Goal: Task Accomplishment & Management: Manage account settings

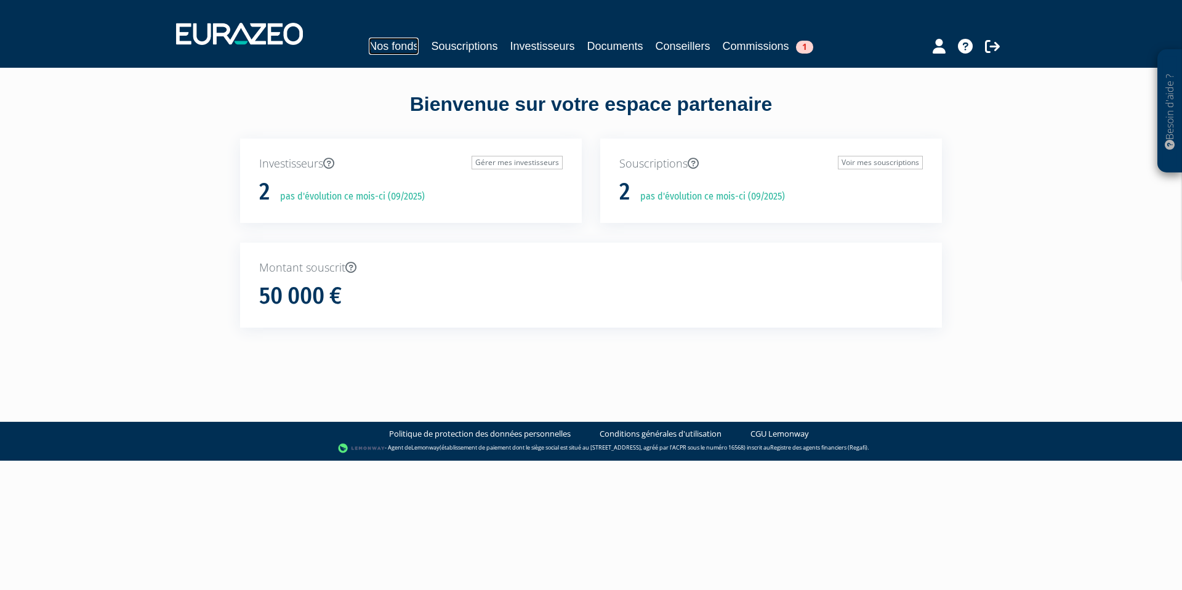
click at [386, 38] on link "Nos fonds" at bounding box center [394, 46] width 50 height 17
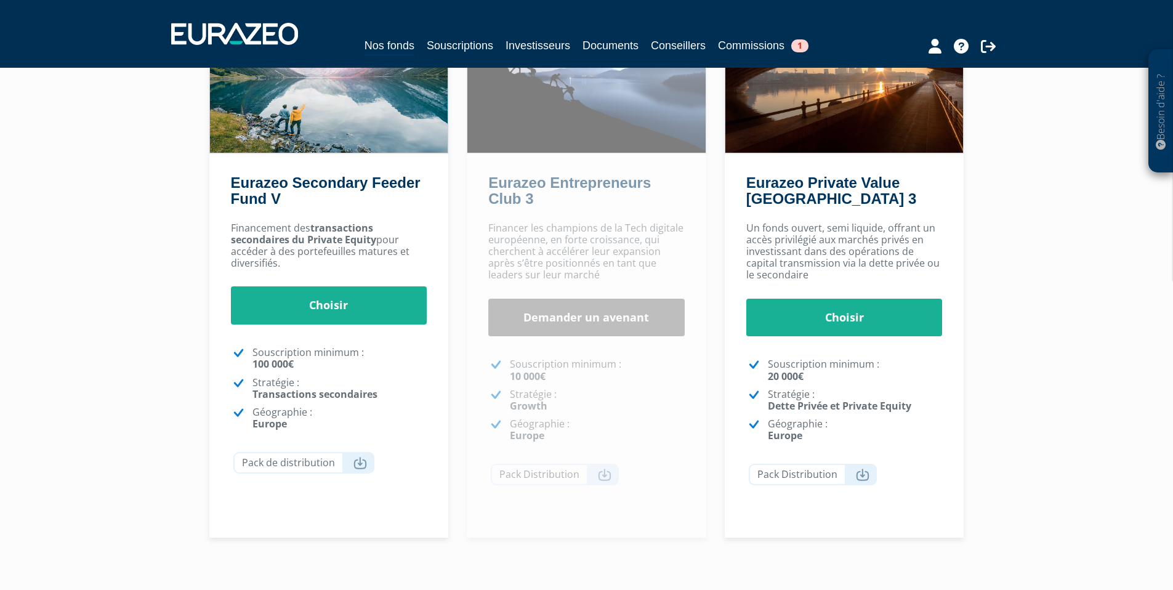
scroll to position [133, 0]
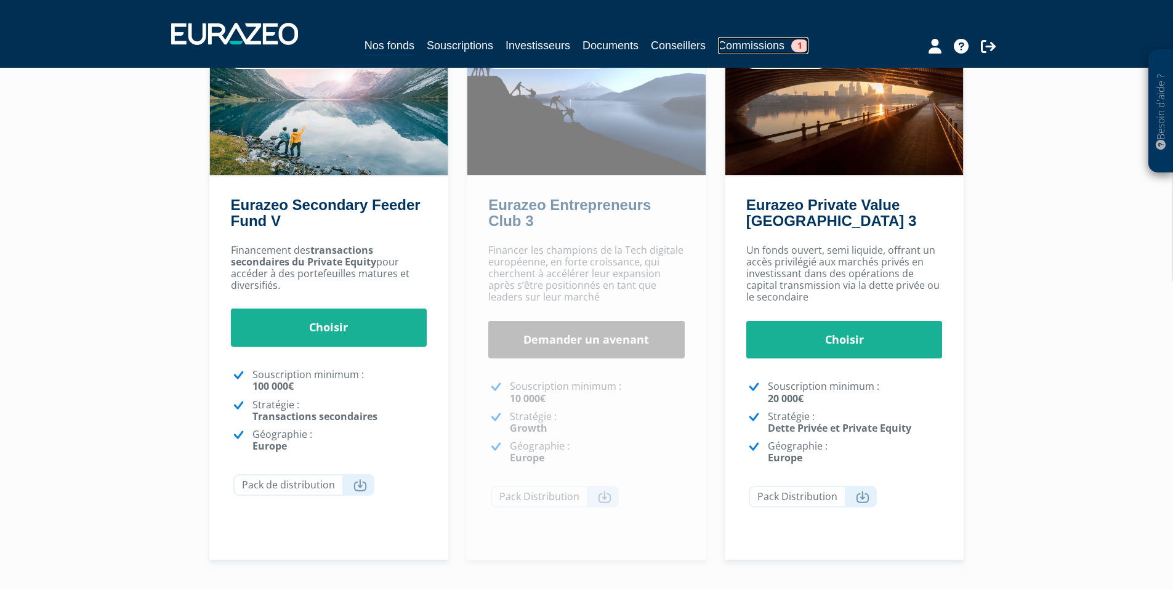
click at [749, 46] on link "Commissions 1" at bounding box center [763, 45] width 91 height 17
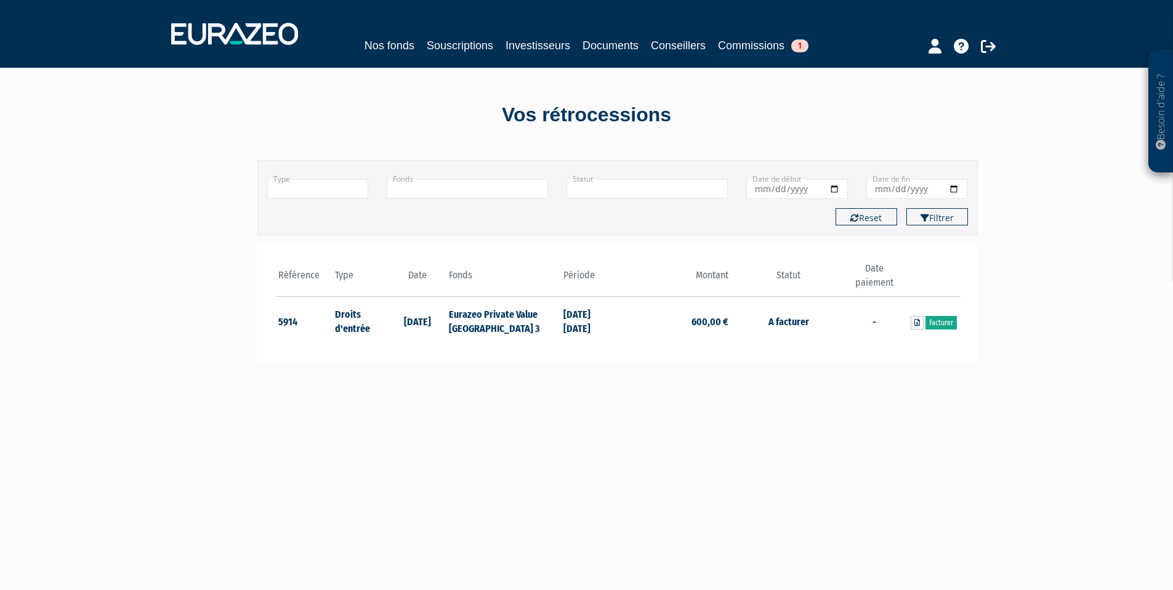
click at [937, 324] on link "Facturer" at bounding box center [940, 323] width 31 height 14
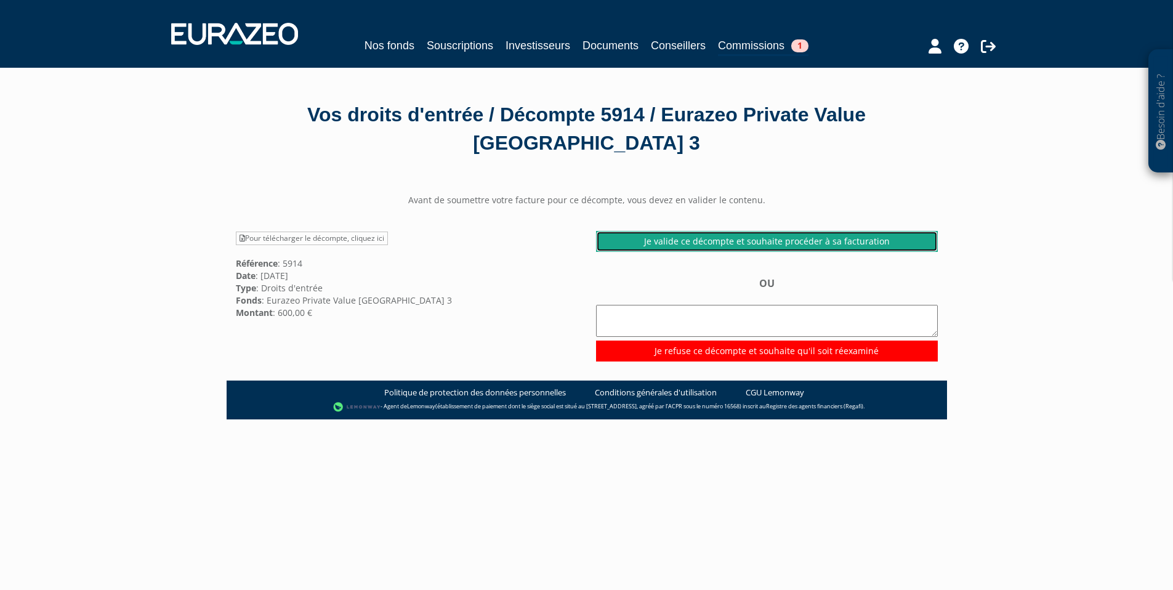
click at [703, 231] on link "Je valide ce décompte et souhaite procéder à sa facturation" at bounding box center [767, 241] width 342 height 21
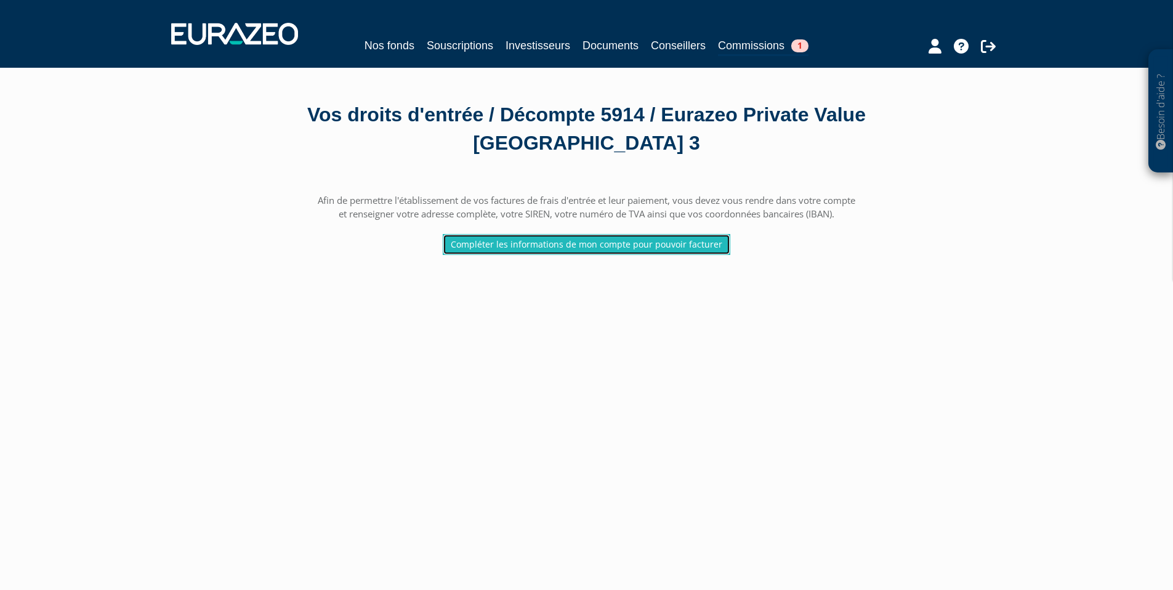
click at [607, 234] on link "Compléter les informations de mon compte pour pouvoir facturer" at bounding box center [587, 244] width 288 height 21
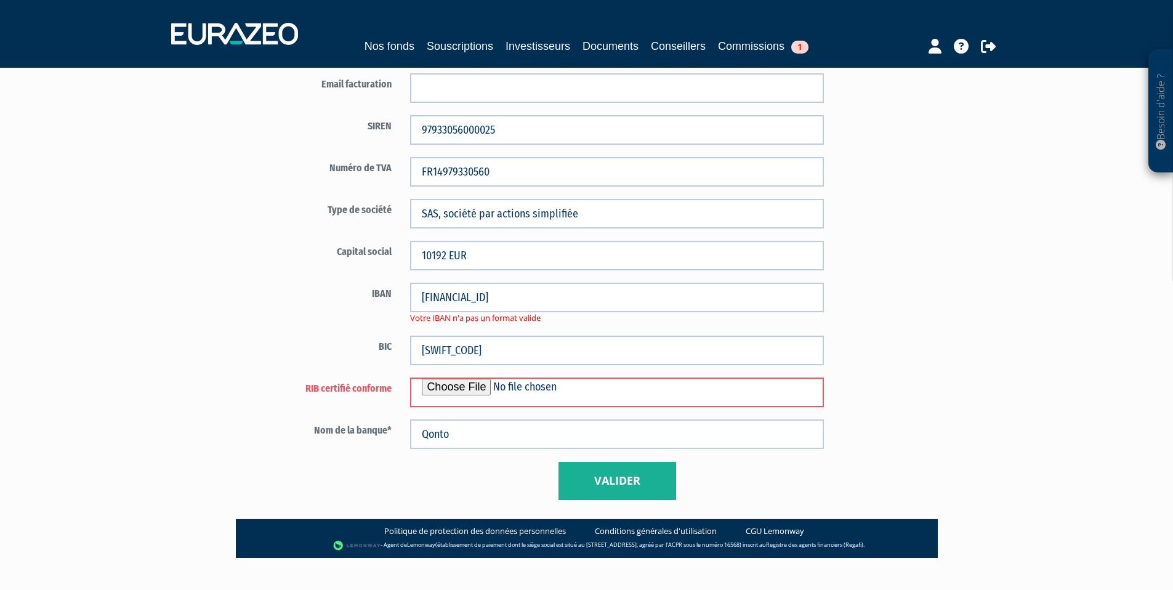
scroll to position [685, 0]
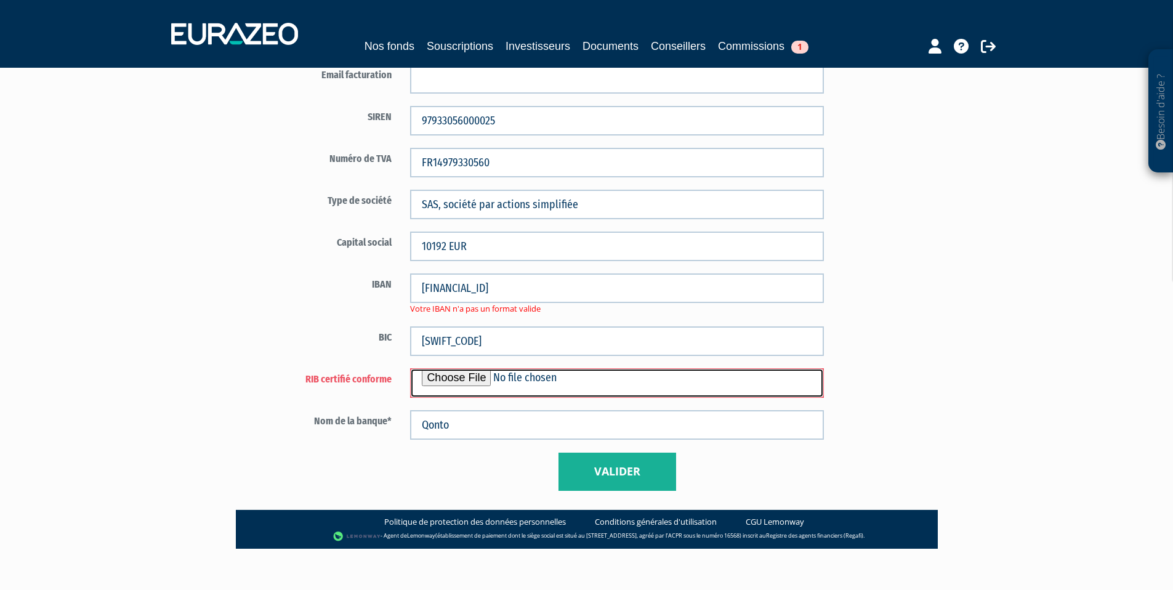
click at [446, 376] on input "file" at bounding box center [617, 383] width 414 height 30
type input "C:\fakepath\IBAN QONTO RIVARIA CAPITAL 17.03.39.pdf"
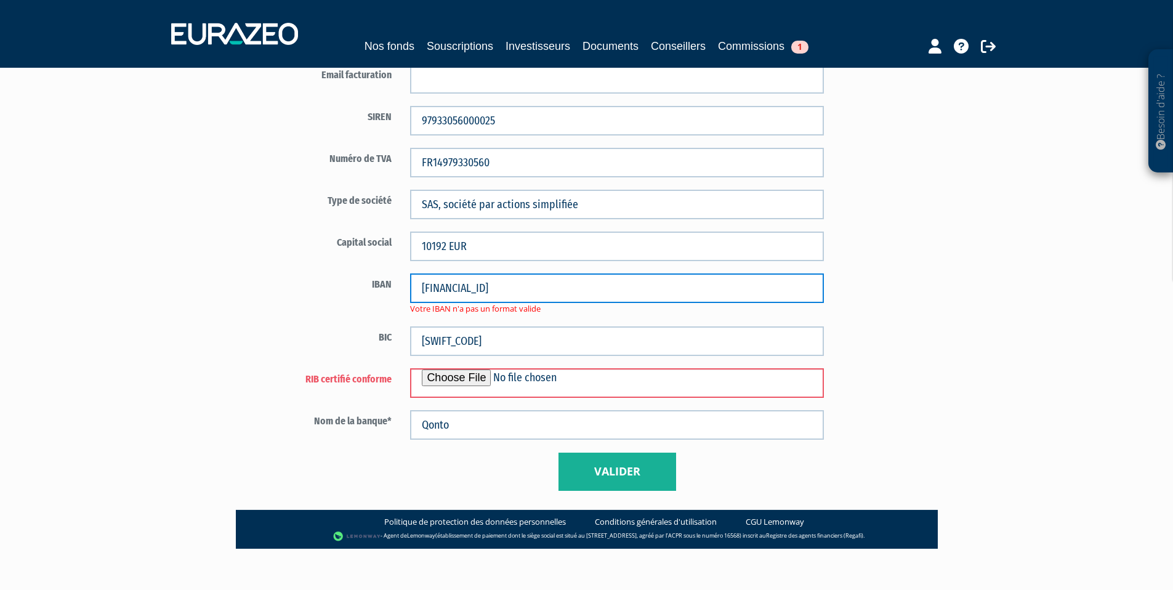
click at [445, 288] on input "FR76 1695 8000 0107 0000 9747 635" at bounding box center [617, 288] width 414 height 30
click at [466, 292] on input "FR761695 8000 0107 0000 9747 635" at bounding box center [617, 288] width 414 height 30
click at [488, 284] on input "FR7616958000 0107 0000 9747 635" at bounding box center [617, 288] width 414 height 30
click at [508, 284] on input "FR76169580000107 0000 9747 635" at bounding box center [617, 288] width 414 height 30
click at [531, 288] on input "FR761695800001070000 9747 635" at bounding box center [617, 288] width 414 height 30
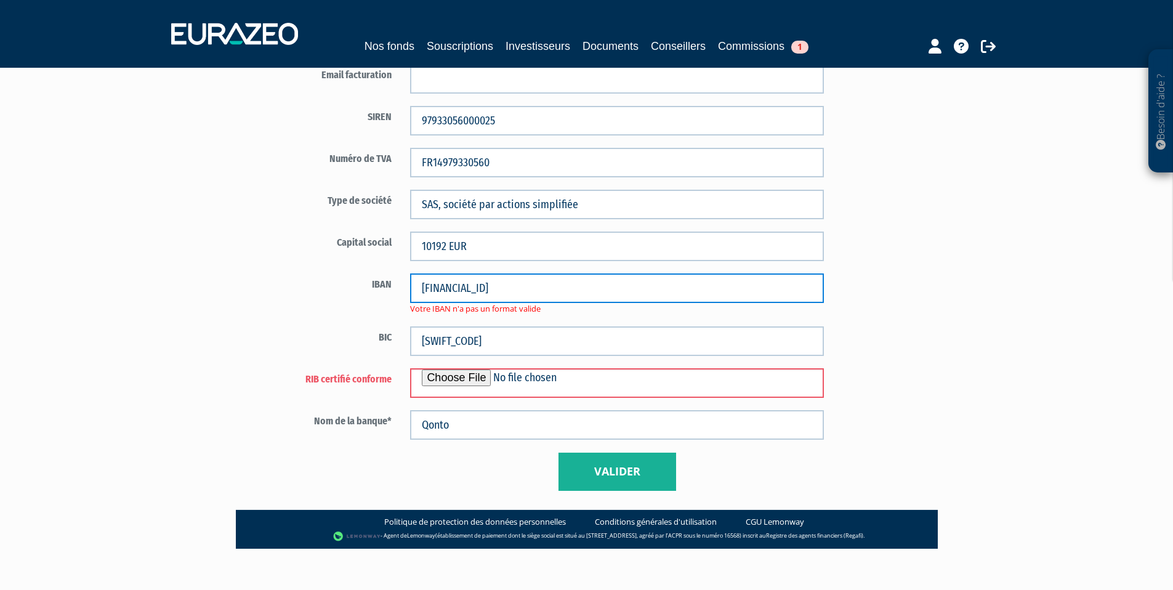
click at [550, 288] on input "FR7616958000010700009747 635" at bounding box center [617, 288] width 414 height 30
type input "FR7616958000010700009747635"
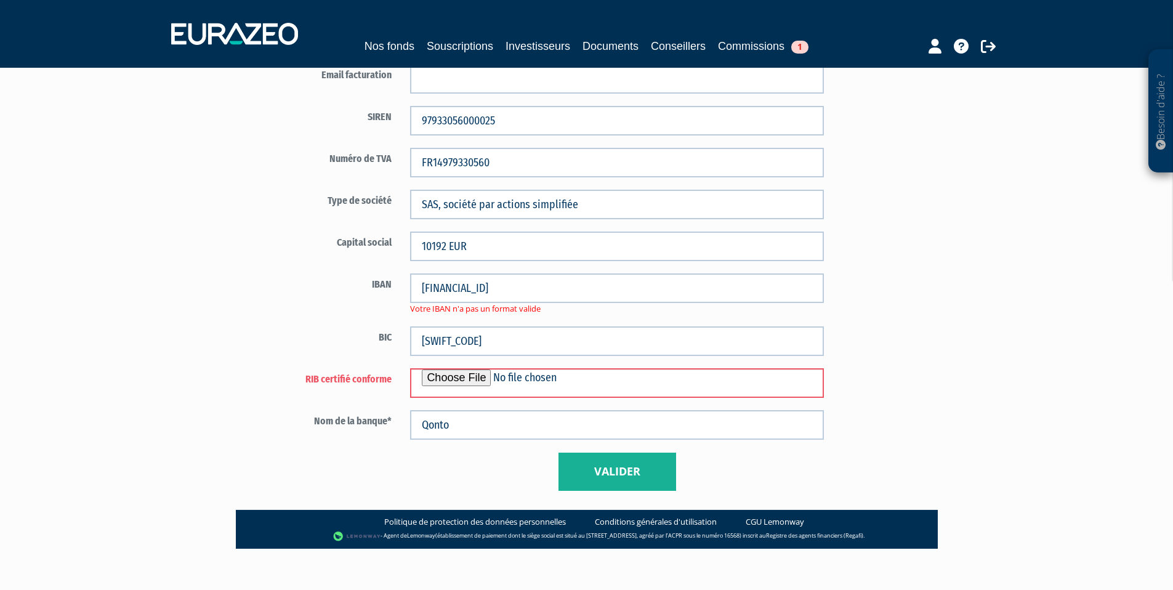
click at [639, 465] on button "Valider" at bounding box center [617, 472] width 118 height 38
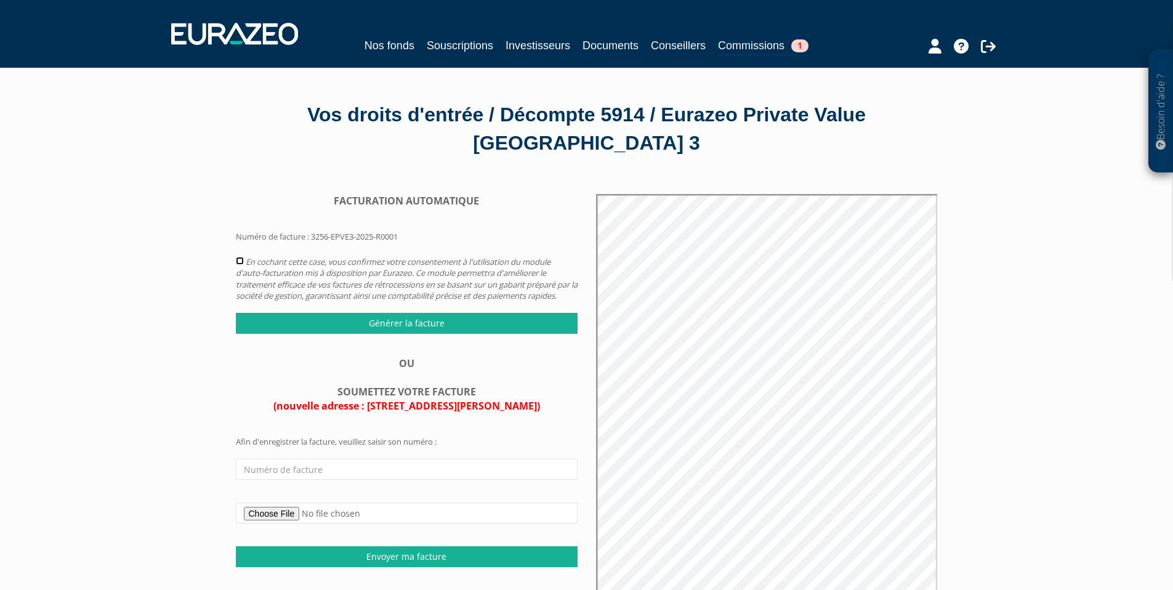
click at [242, 257] on input "checkbox" at bounding box center [240, 261] width 8 height 8
checkbox input "true"
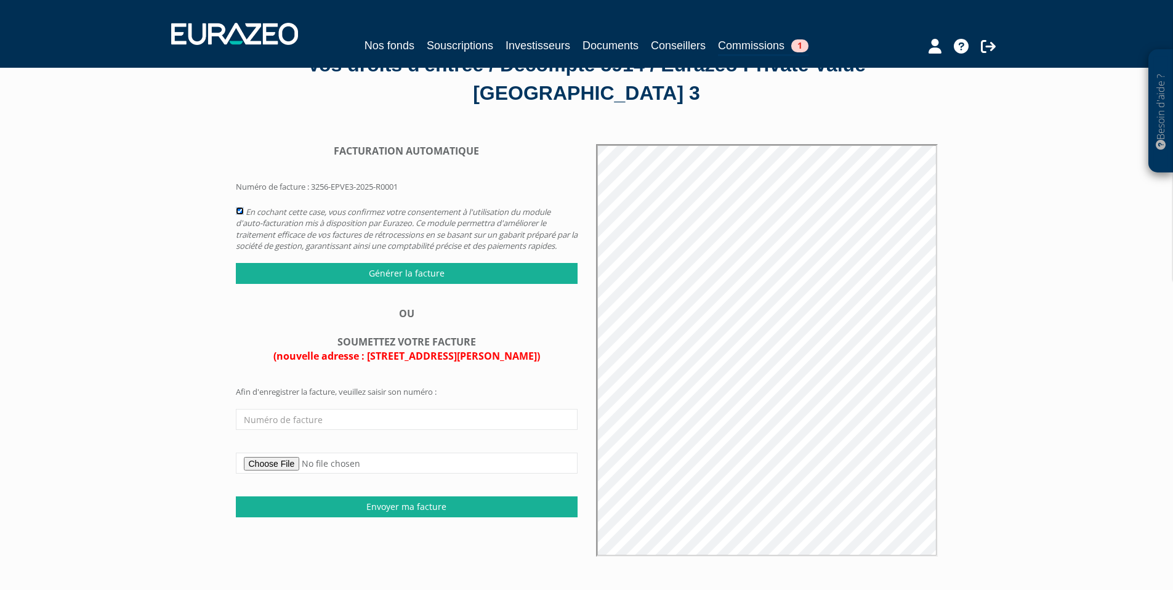
scroll to position [26, 0]
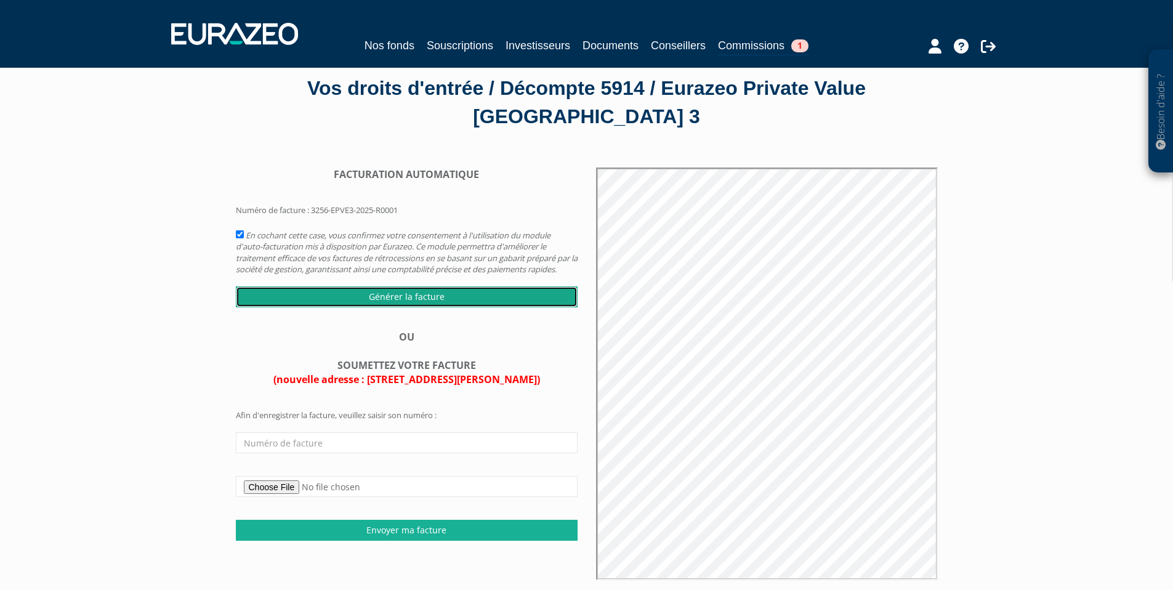
click at [408, 286] on input "Générer la facture" at bounding box center [407, 296] width 342 height 21
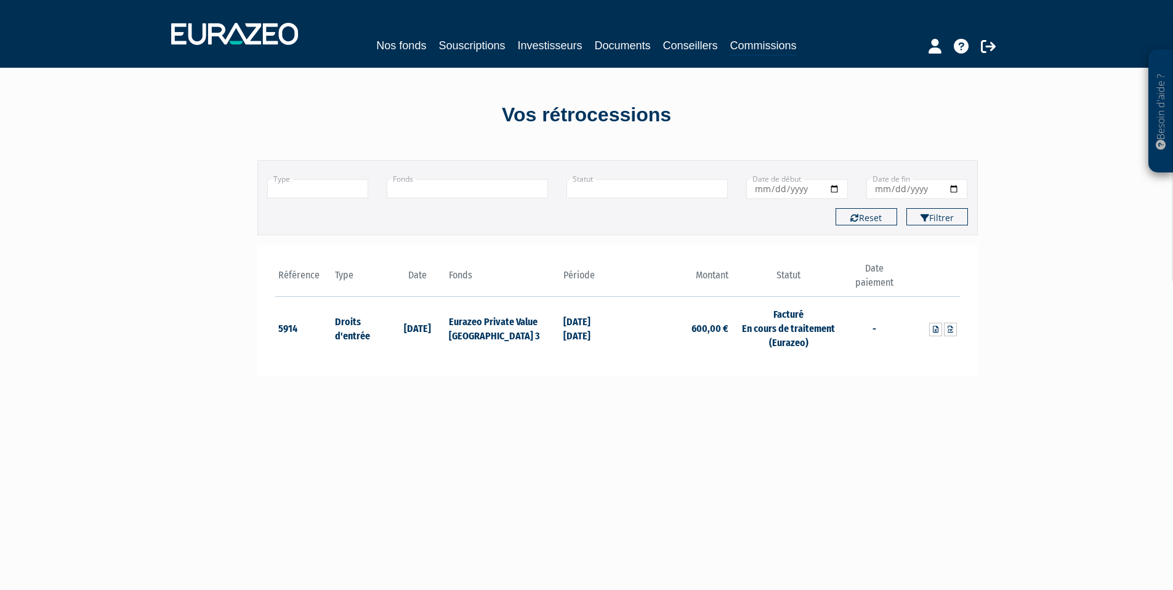
click at [963, 357] on div "Référence Type Date 5914 Droits d'entrée [DATE]" at bounding box center [617, 310] width 720 height 132
click at [935, 326] on icon at bounding box center [936, 329] width 6 height 7
click at [949, 327] on icon at bounding box center [951, 329] width 6 height 7
